Goal: Task Accomplishment & Management: Use online tool/utility

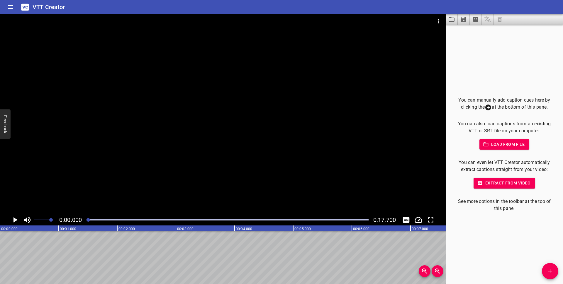
click at [499, 145] on span "Load from file" at bounding box center [504, 144] width 41 height 7
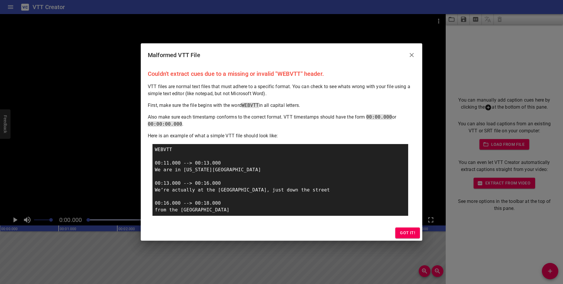
click at [169, 152] on div "WEBVTT 00:11.000 --> 00:13.000 We are in [US_STATE][GEOGRAPHIC_DATA] 00:13.000 …" at bounding box center [280, 180] width 256 height 72
click at [412, 234] on span "Got it!" at bounding box center [407, 233] width 15 height 7
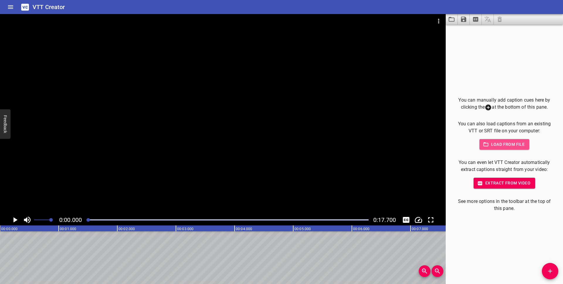
click at [502, 143] on span "Load from file" at bounding box center [504, 144] width 41 height 7
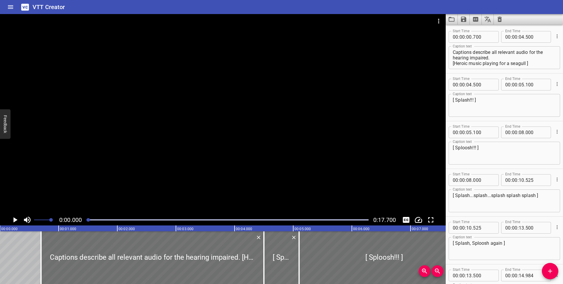
scroll to position [344, 0]
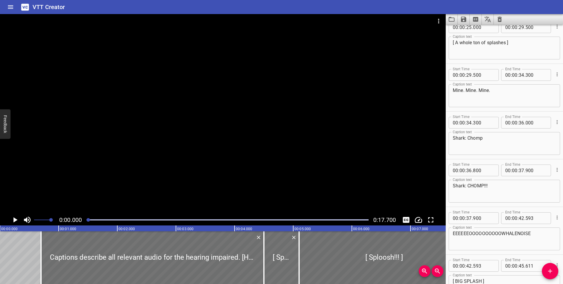
drag, startPoint x: 137, startPoint y: 228, endPoint x: 195, endPoint y: 229, distance: 57.8
click at [17, 219] on icon "Play/Pause" at bounding box center [15, 220] width 9 height 9
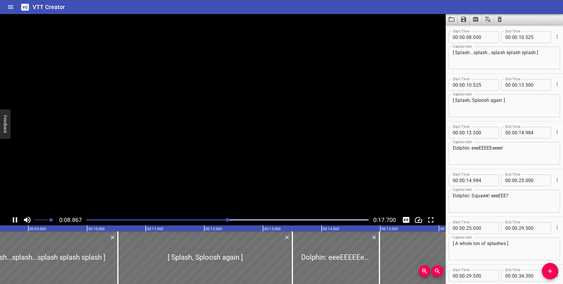
scroll to position [0, 504]
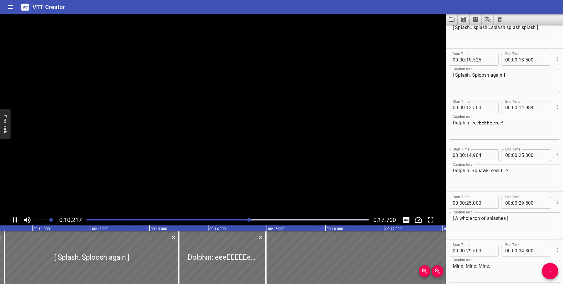
click at [17, 219] on icon "Play/Pause" at bounding box center [15, 220] width 4 height 5
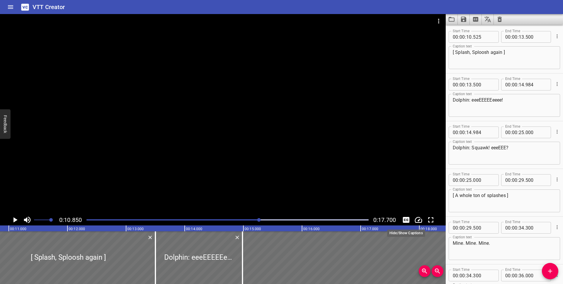
click at [407, 220] on icon "Toggle captions" at bounding box center [406, 220] width 9 height 9
click at [17, 220] on icon "Play/Pause" at bounding box center [15, 220] width 4 height 5
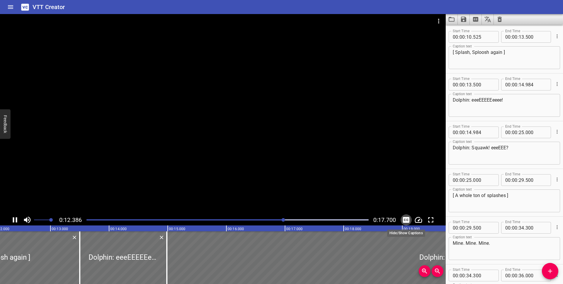
click at [408, 220] on icon "Toggle captions" at bounding box center [406, 220] width 9 height 9
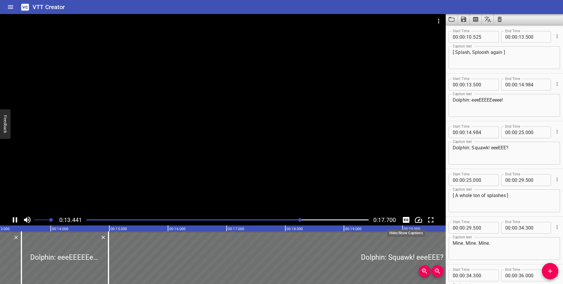
click at [408, 220] on icon "Toggle captions" at bounding box center [406, 220] width 9 height 9
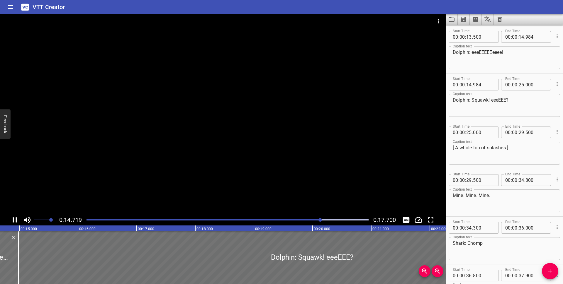
click at [386, 134] on div at bounding box center [223, 114] width 446 height 201
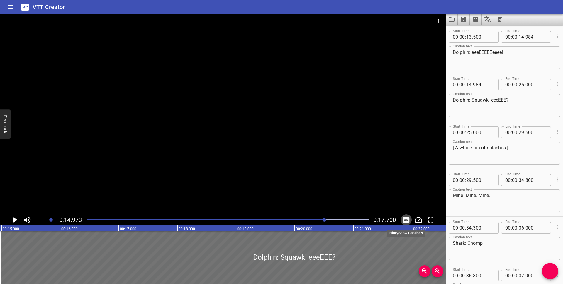
click at [405, 219] on icon "Toggle captions" at bounding box center [406, 220] width 7 height 6
click at [405, 220] on icon "Toggle captions" at bounding box center [406, 220] width 7 height 6
click at [17, 222] on icon "Play/Pause" at bounding box center [15, 220] width 9 height 9
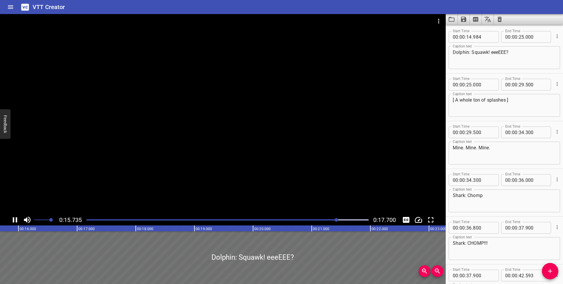
click at [88, 220] on div "Play progress" at bounding box center [196, 220] width 282 height 1
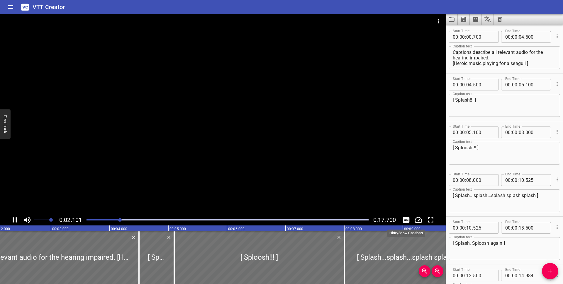
click at [409, 220] on icon "Toggle captions" at bounding box center [406, 220] width 7 height 6
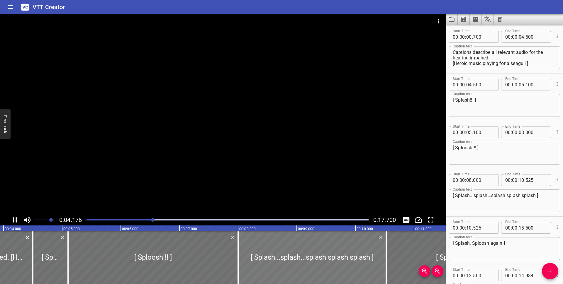
click at [299, 253] on div at bounding box center [312, 258] width 148 height 53
type input "030"
type input "555"
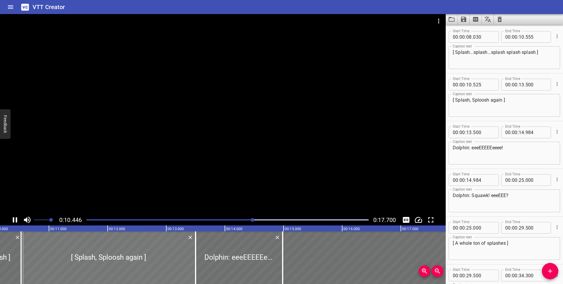
click at [149, 261] on div at bounding box center [108, 258] width 174 height 53
type input "530"
type input "505"
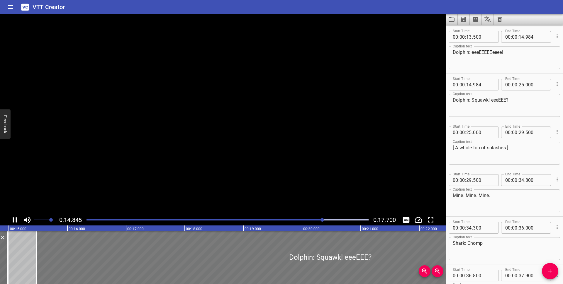
drag, startPoint x: 150, startPoint y: 267, endPoint x: 86, endPoint y: 266, distance: 63.6
click at [86, 266] on div at bounding box center [329, 258] width 587 height 53
type input "15"
type input "524"
type input "540"
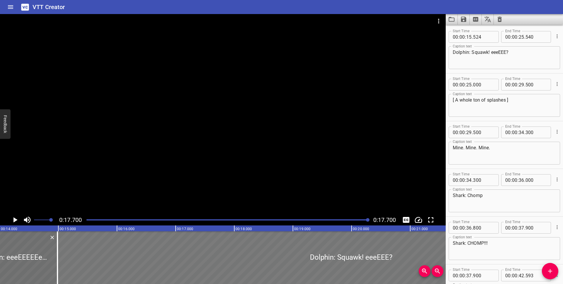
drag, startPoint x: 202, startPoint y: 258, endPoint x: 173, endPoint y: 256, distance: 29.7
click at [173, 256] on div at bounding box center [350, 258] width 587 height 53
type input "14"
type input "984"
type input "000"
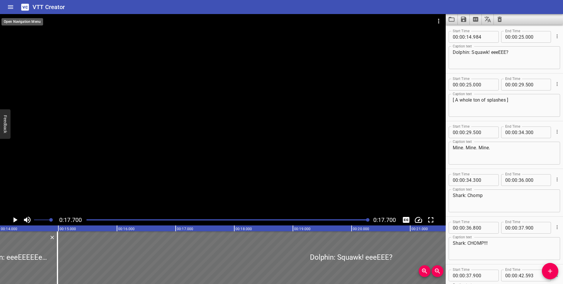
click at [15, 5] on button "Home" at bounding box center [11, 7] width 14 height 14
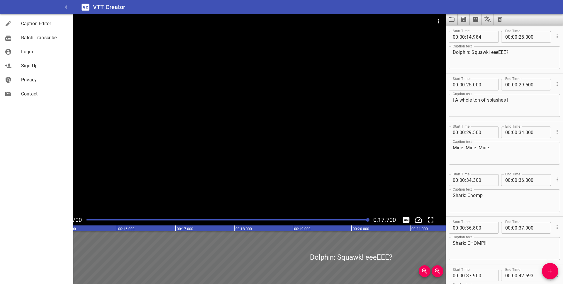
click at [55, 24] on span "Caption Editor" at bounding box center [44, 23] width 47 height 7
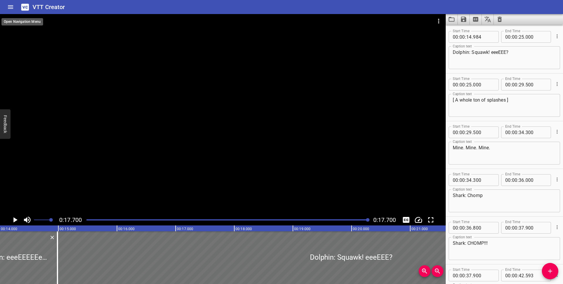
click at [12, 9] on icon "Home" at bounding box center [10, 7] width 7 height 7
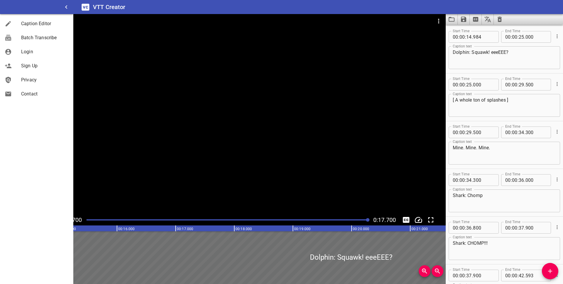
click at [12, 9] on div at bounding box center [36, 7] width 73 height 14
click at [69, 12] on button "button" at bounding box center [66, 7] width 14 height 14
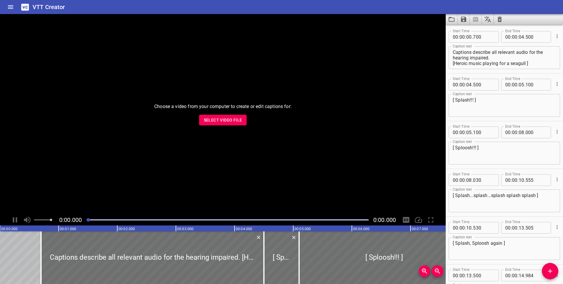
scroll to position [344, 0]
